Goal: Find specific page/section: Find specific page/section

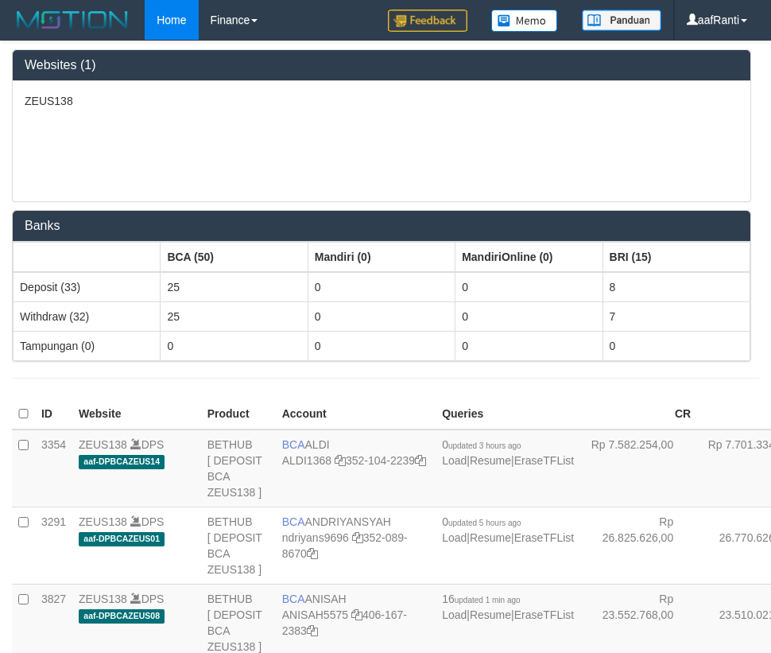
scroll to position [3501, 0]
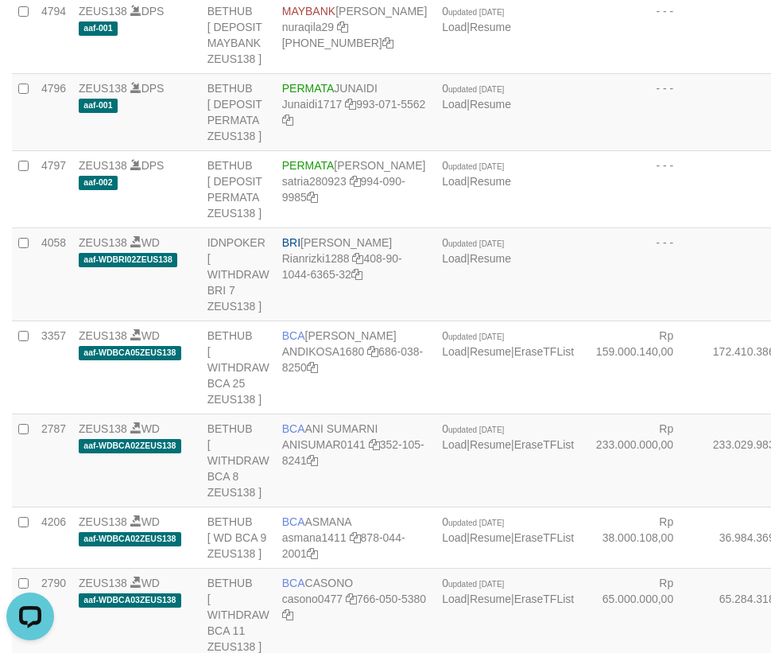
scroll to position [3283, 0]
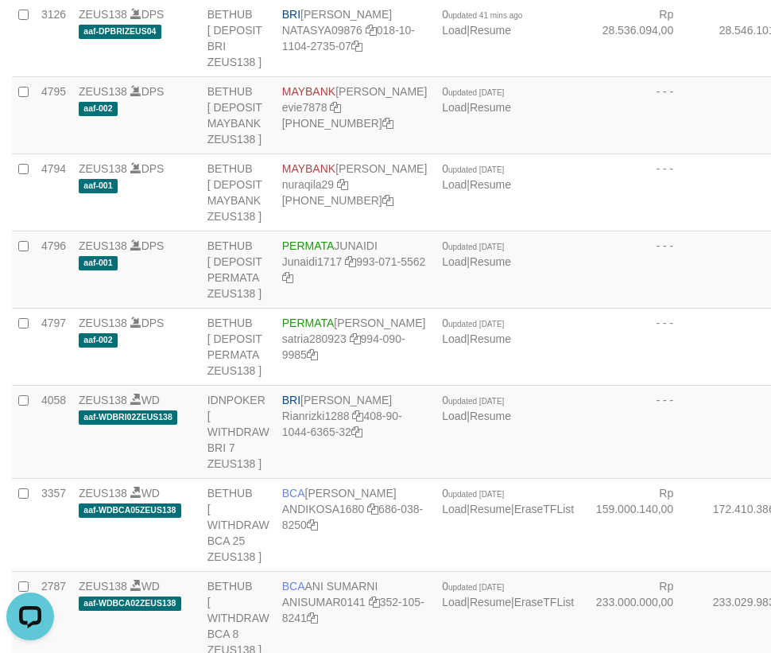
copy td "BRI REYNALDI ADI PRATAMA"
